Goal: Entertainment & Leisure: Browse casually

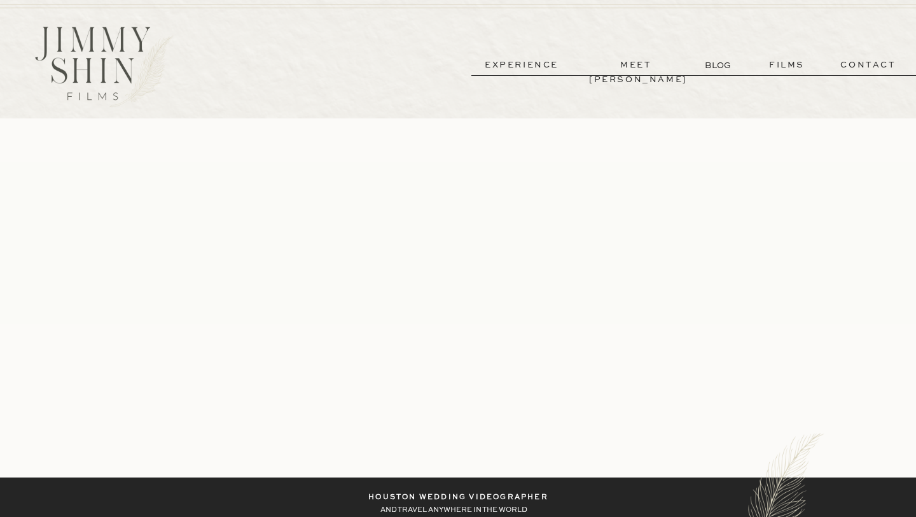
click at [526, 68] on p "experience" at bounding box center [522, 65] width 94 height 15
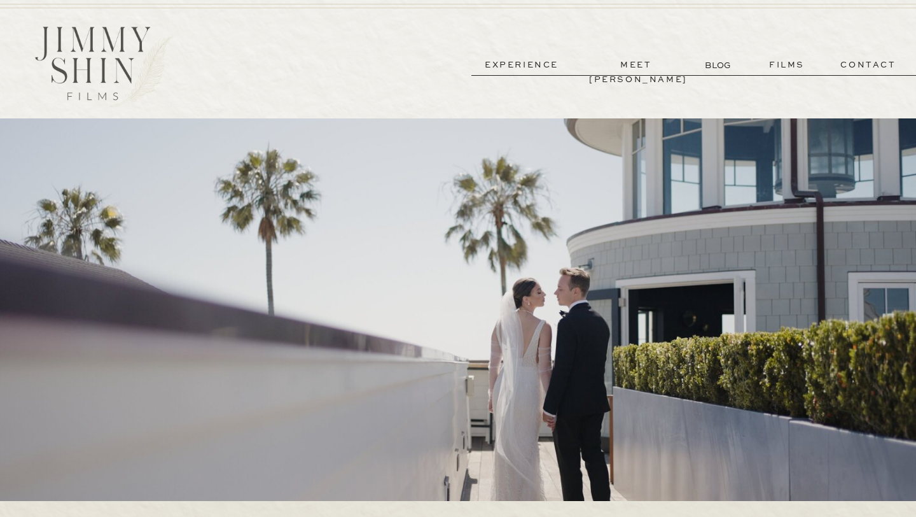
click at [786, 60] on p "films" at bounding box center [787, 65] width 62 height 15
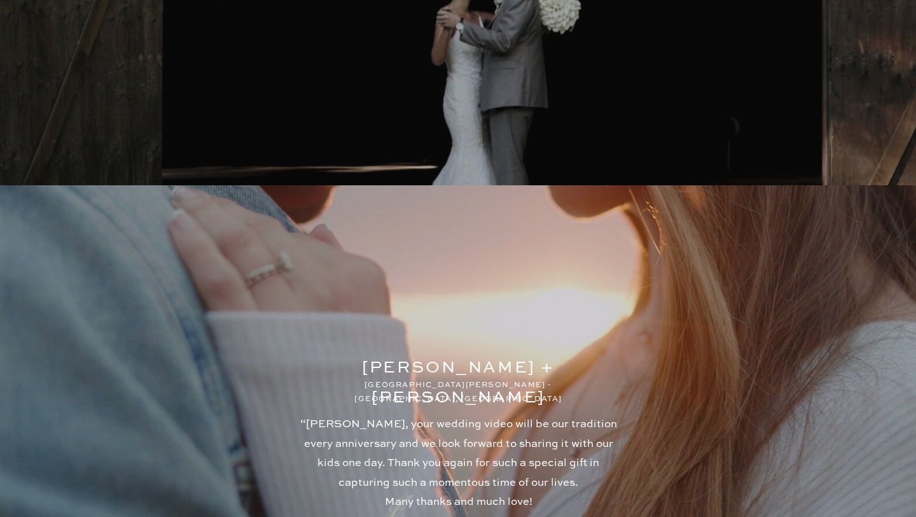
scroll to position [3676, 0]
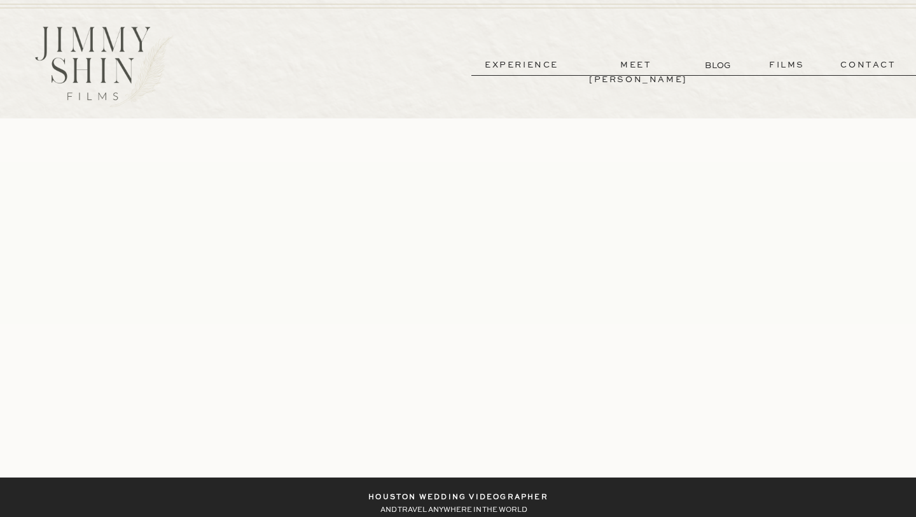
click at [787, 67] on p "films" at bounding box center [787, 65] width 62 height 15
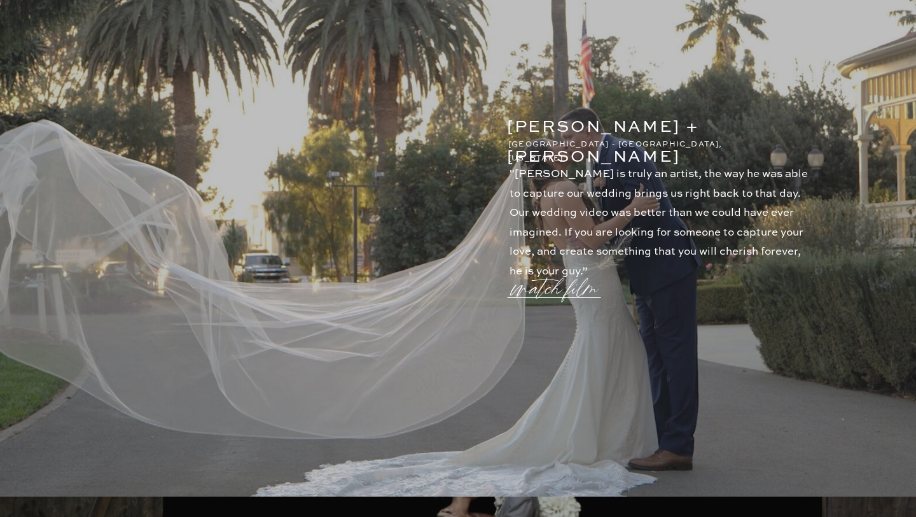
scroll to position [2296, 0]
click at [559, 294] on p "watch film" at bounding box center [559, 279] width 92 height 48
click at [777, 92] on icon at bounding box center [763, 97] width 38 height 38
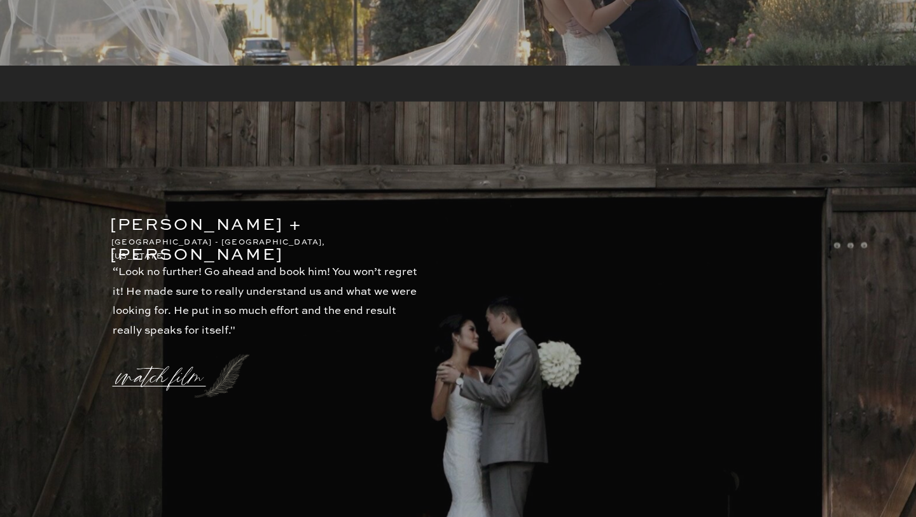
scroll to position [3203, 0]
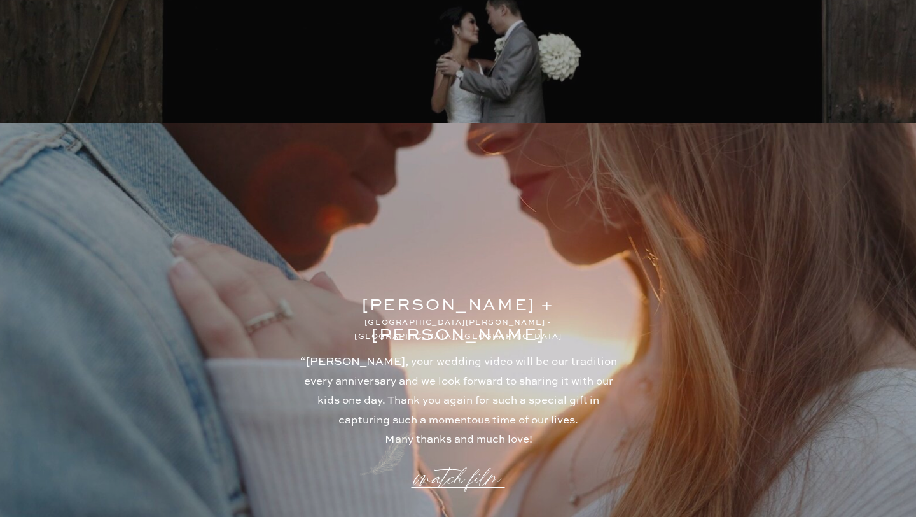
scroll to position [2296, 0]
